Goal: Communication & Community: Connect with others

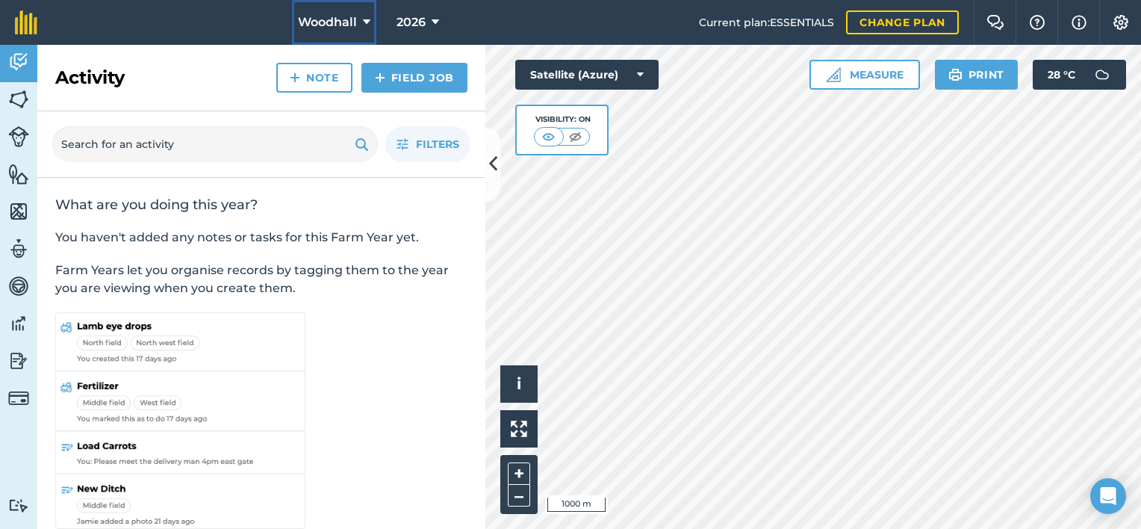
click at [346, 21] on span "Woodhall" at bounding box center [327, 22] width 59 height 18
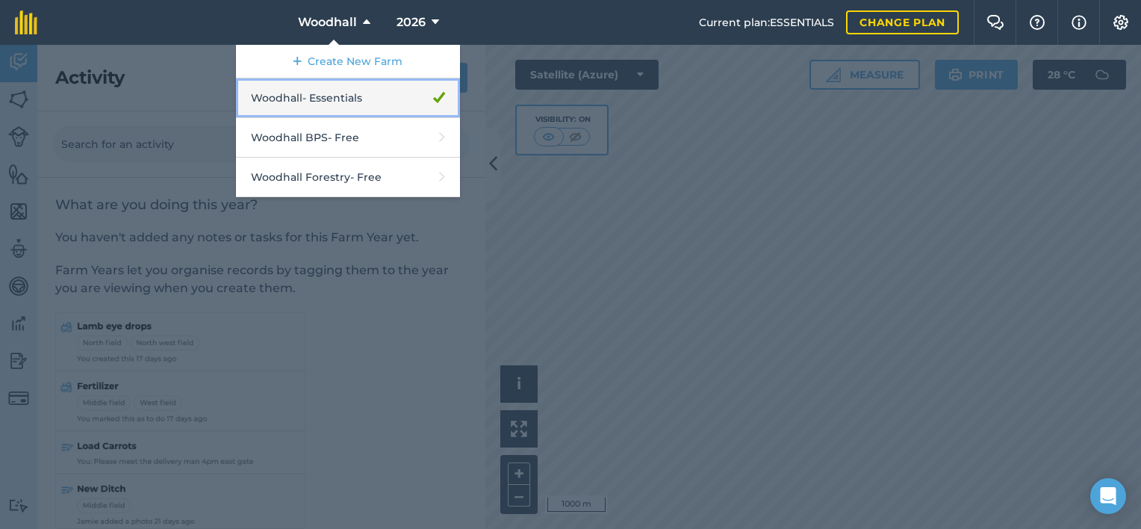
click at [349, 94] on link "Woodhall - Essentials" at bounding box center [348, 98] width 224 height 40
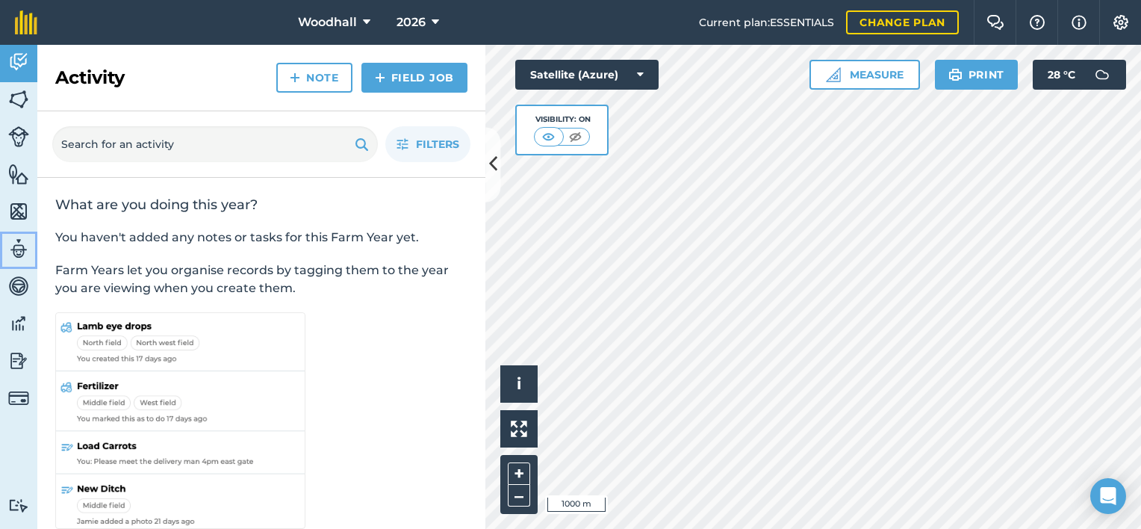
click at [23, 251] on img at bounding box center [18, 248] width 21 height 22
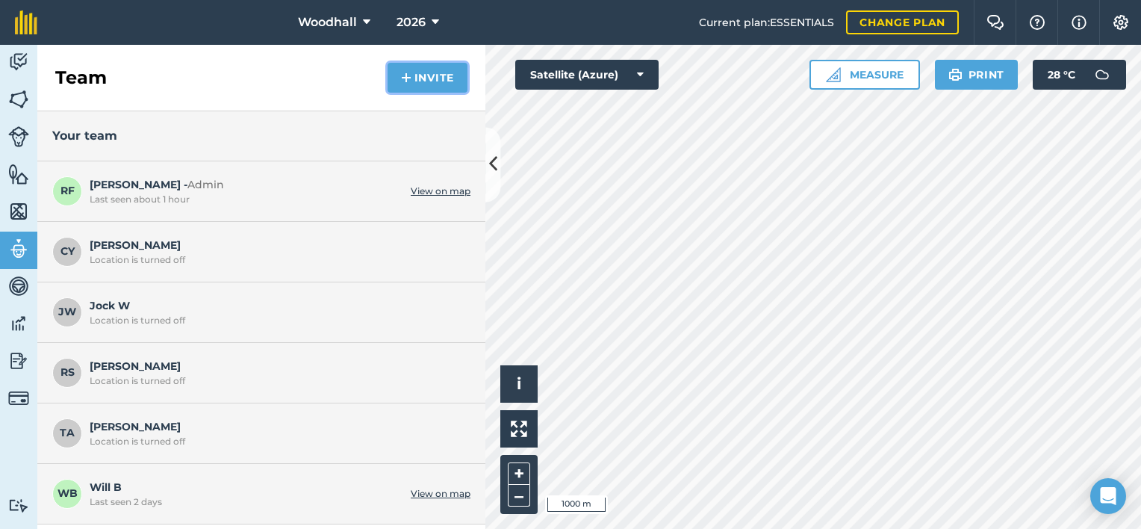
click at [434, 72] on button "Invite" at bounding box center [428, 78] width 80 height 30
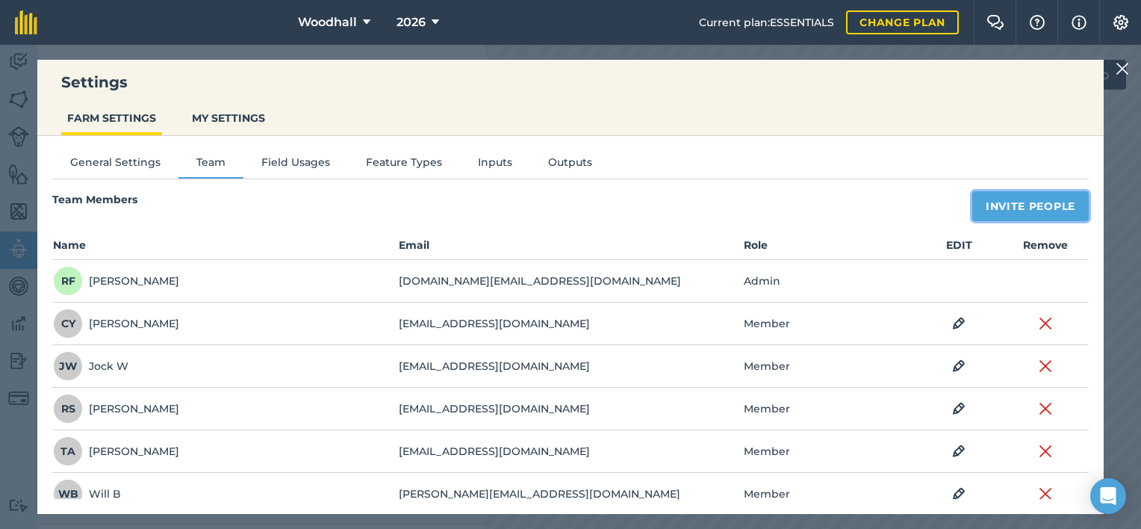
click at [1003, 205] on button "Invite People" at bounding box center [1030, 206] width 116 height 30
select select "MEMBER"
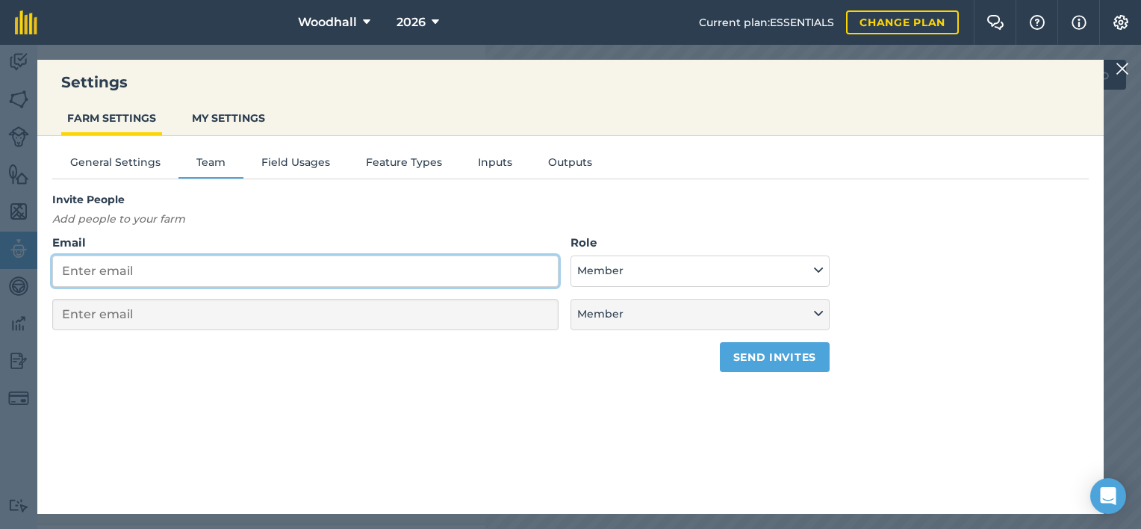
click at [237, 269] on input "Email" at bounding box center [305, 270] width 506 height 31
type input "be"
select select "MEMBER"
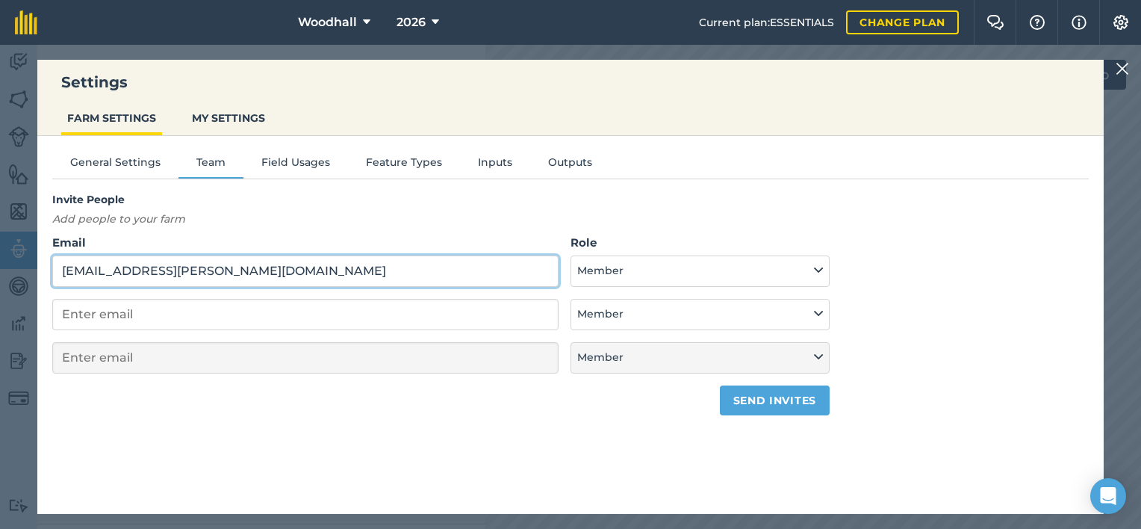
type input "[EMAIL_ADDRESS][PERSON_NAME][DOMAIN_NAME]"
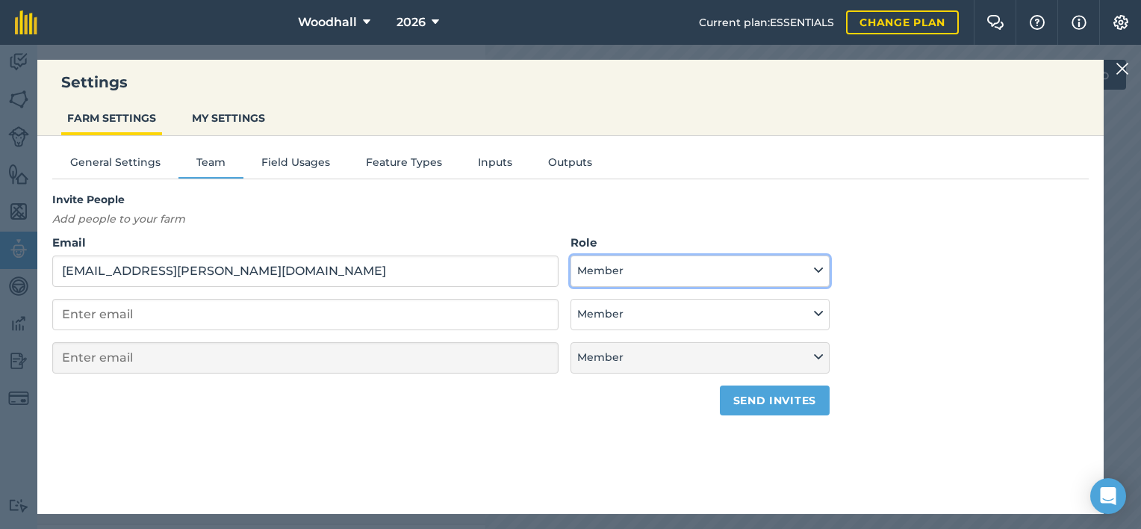
click at [747, 267] on button "Member" at bounding box center [699, 270] width 259 height 31
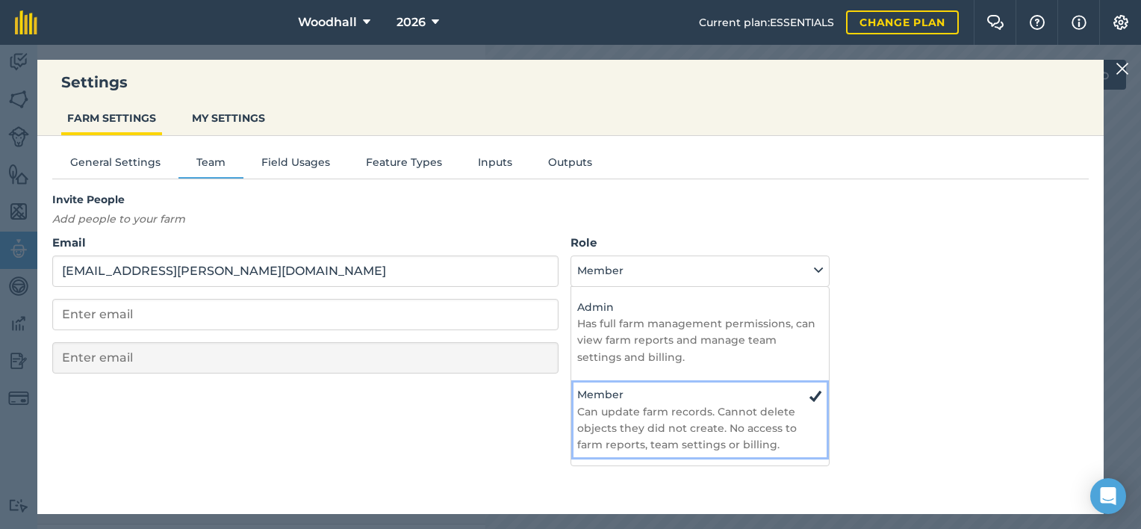
click at [750, 440] on p "Can update farm records. Cannot delete objects they did not create. No access t…" at bounding box center [700, 428] width 246 height 50
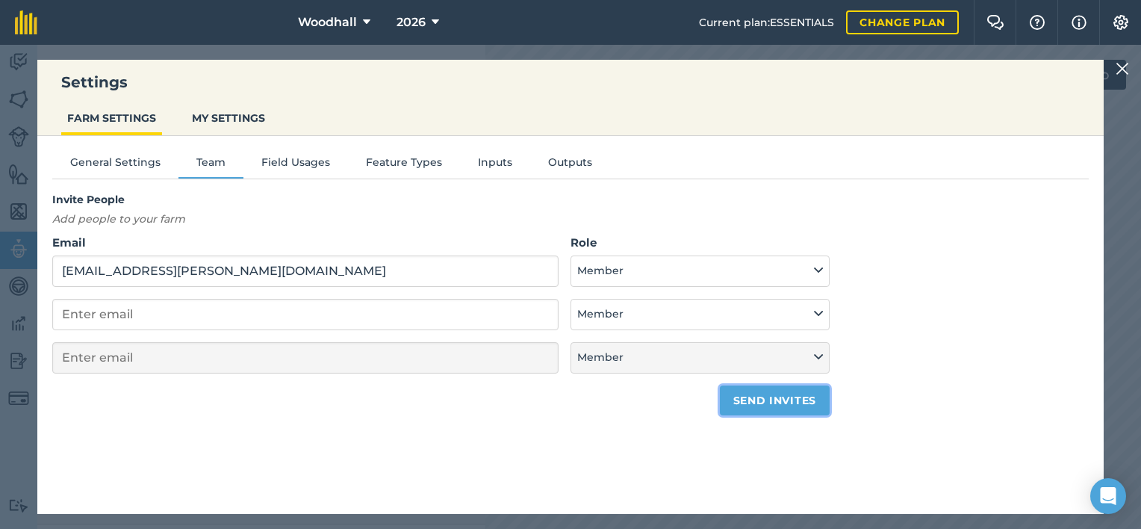
click at [770, 402] on button "Send invites" at bounding box center [775, 400] width 110 height 30
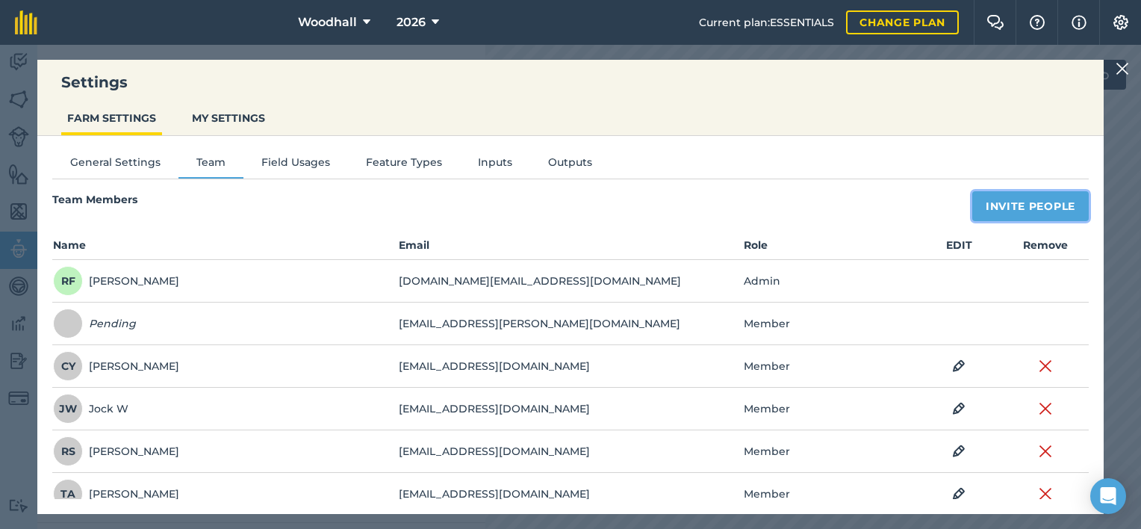
click at [1008, 199] on button "Invite People" at bounding box center [1030, 206] width 116 height 30
select select "MEMBER"
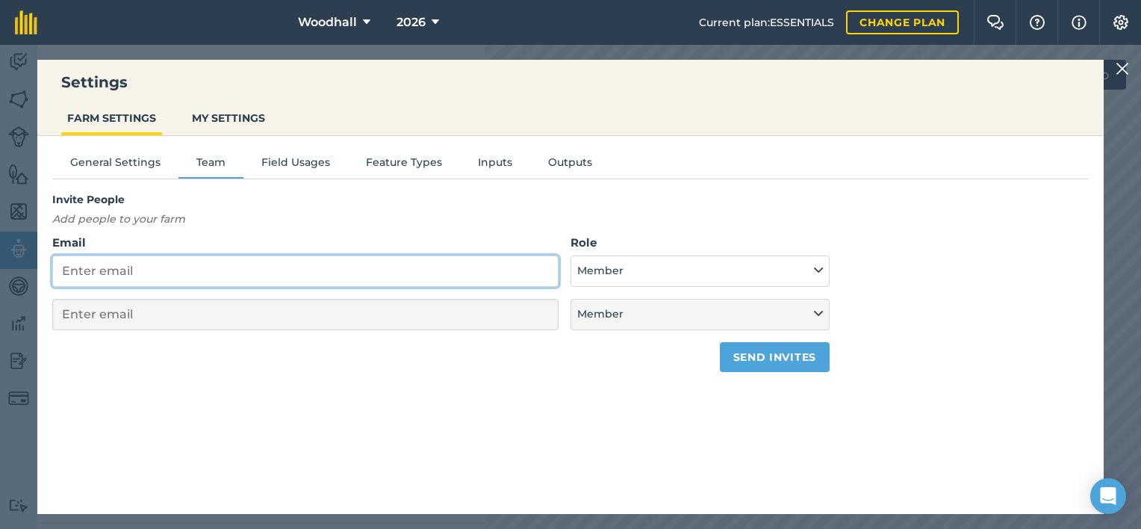
click at [167, 273] on input "Email" at bounding box center [305, 270] width 506 height 31
type input "m"
select select "MEMBER"
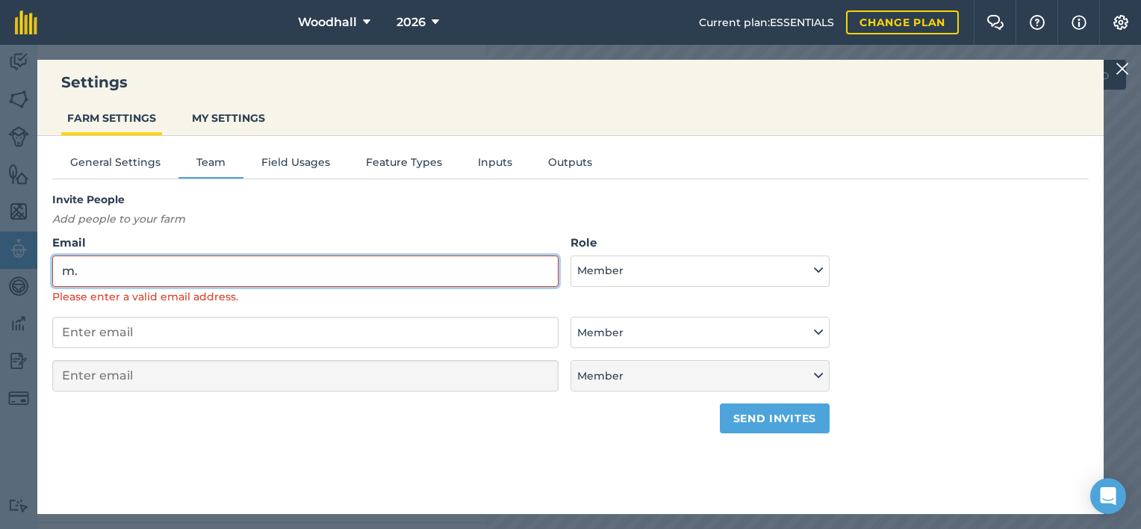
click at [89, 272] on input "m." at bounding box center [305, 270] width 506 height 31
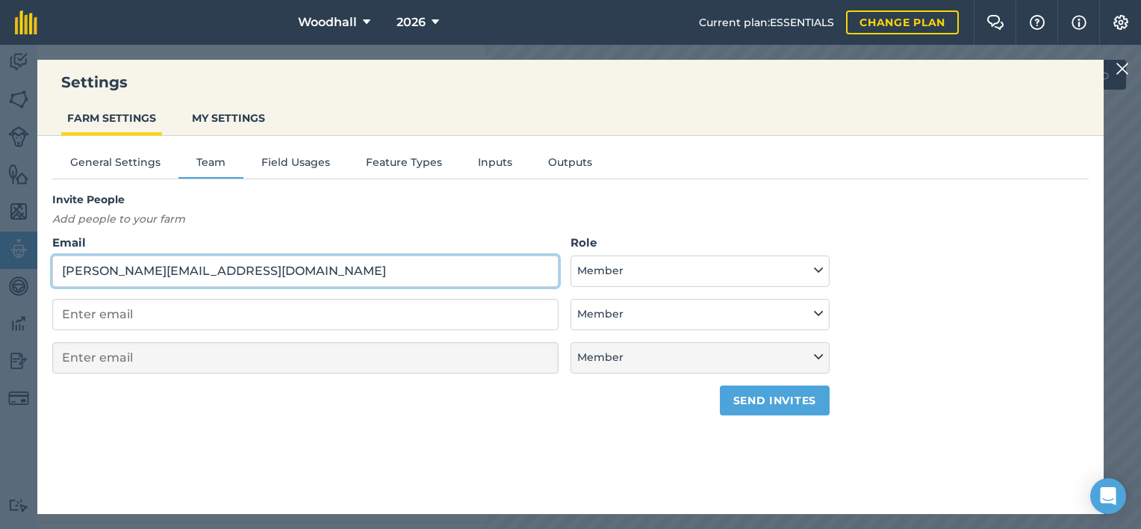
type input "[PERSON_NAME][EMAIL_ADDRESS][DOMAIN_NAME]"
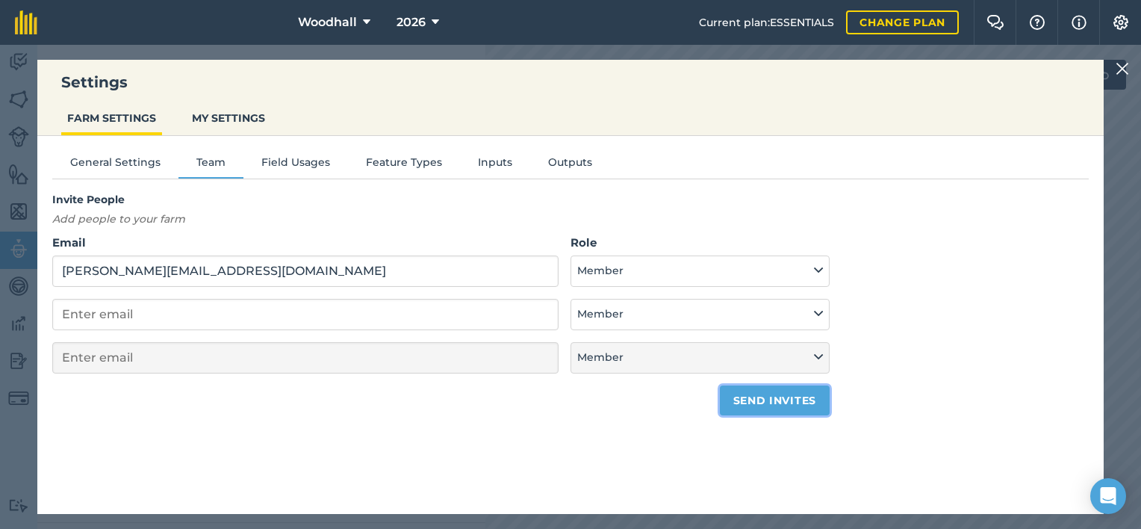
click at [781, 403] on button "Send invites" at bounding box center [775, 400] width 110 height 30
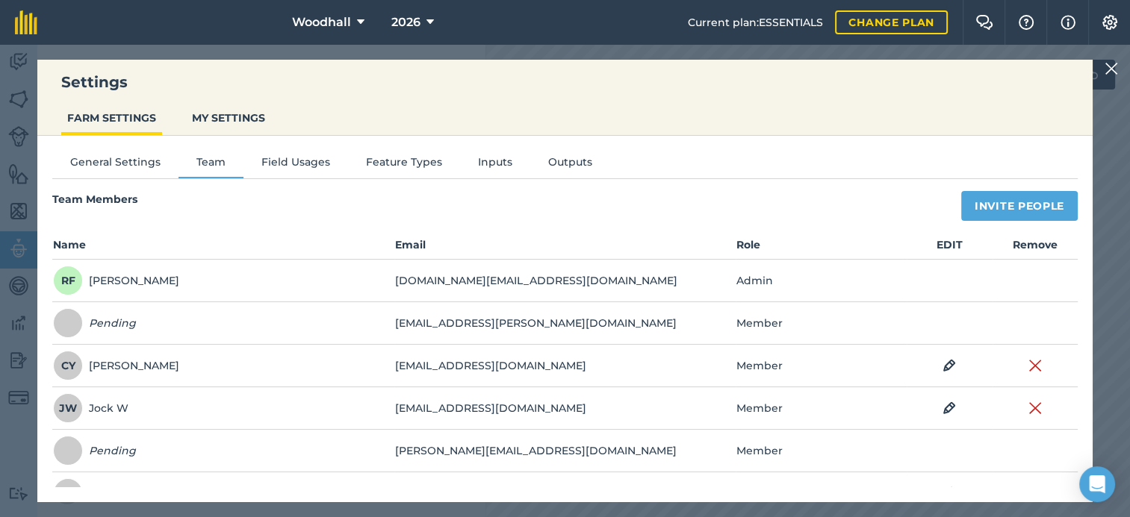
scroll to position [75, 0]
